Goal: Transaction & Acquisition: Purchase product/service

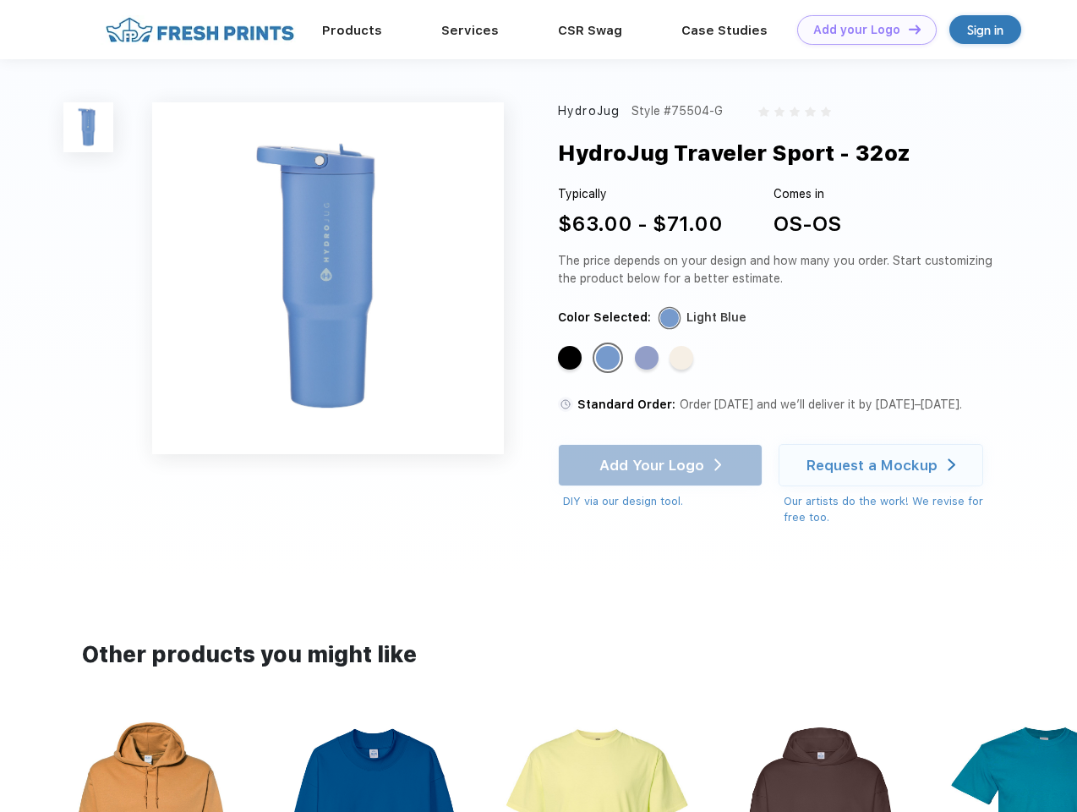
click at [861, 30] on link "Add your Logo Design Tool" at bounding box center [867, 30] width 140 height 30
click at [0, 0] on div "Design Tool" at bounding box center [0, 0] width 0 height 0
click at [907, 29] on link "Add your Logo Design Tool" at bounding box center [867, 30] width 140 height 30
click at [89, 127] on img at bounding box center [88, 127] width 50 height 50
click at [572, 359] on div "Standard Color" at bounding box center [570, 358] width 24 height 24
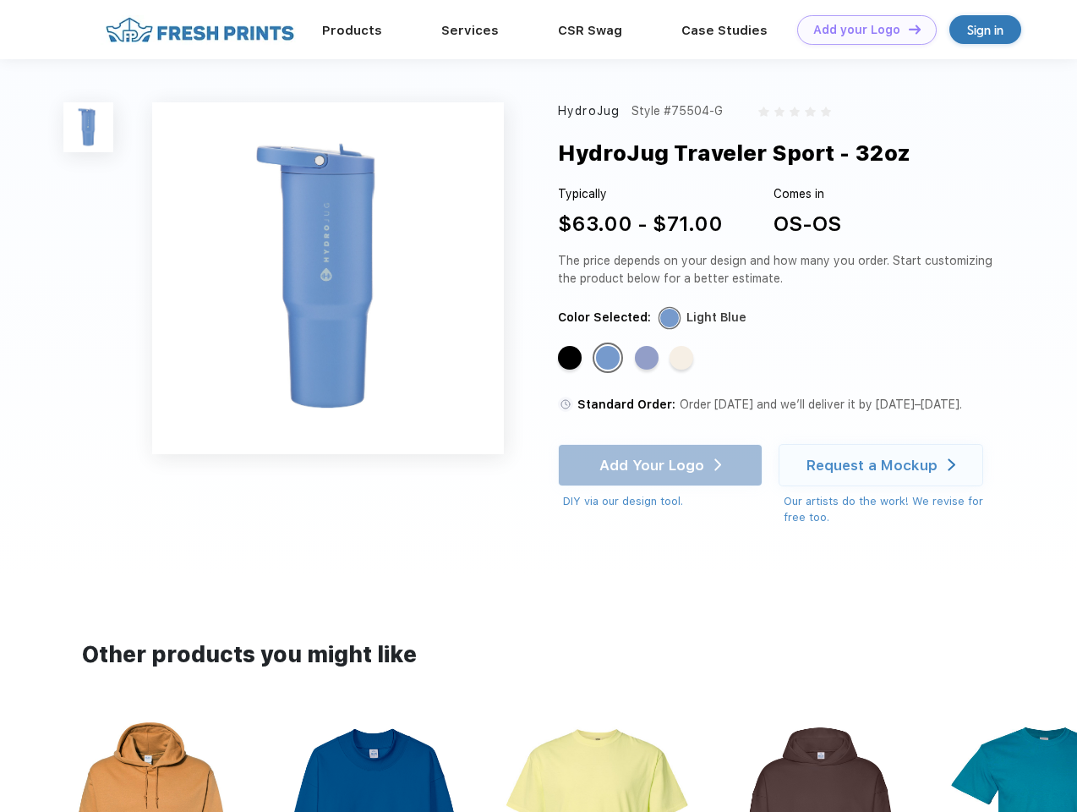
click at [610, 359] on div "Standard Color" at bounding box center [608, 358] width 24 height 24
click at [649, 359] on div "Standard Color" at bounding box center [647, 358] width 24 height 24
click at [683, 359] on div "Standard Color" at bounding box center [682, 358] width 24 height 24
click at [662, 465] on div "Add Your Logo DIY via our design tool. Ah shoot! This product isn't up in our d…" at bounding box center [660, 477] width 205 height 66
click at [884, 465] on div "Request a Mockup" at bounding box center [872, 465] width 131 height 17
